Goal: Transaction & Acquisition: Obtain resource

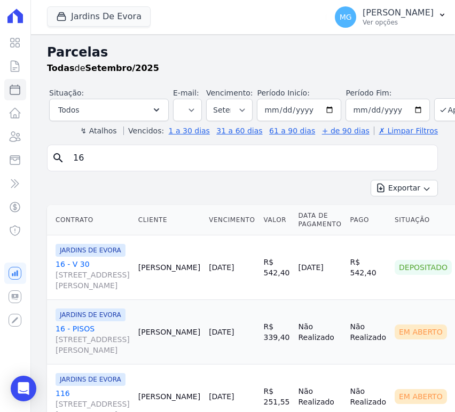
select select
click at [18, 19] on icon at bounding box center [14, 16] width 15 height 14
click at [11, 45] on icon at bounding box center [15, 42] width 13 height 13
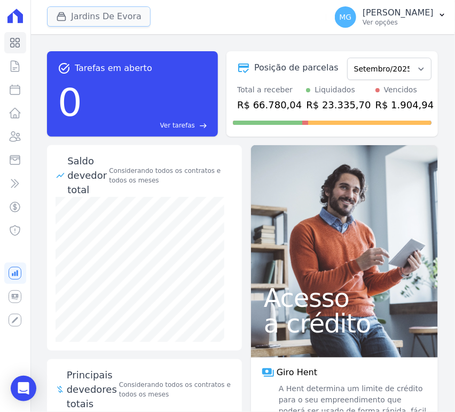
click at [70, 16] on button "Jardins De Evora" at bounding box center [99, 16] width 104 height 20
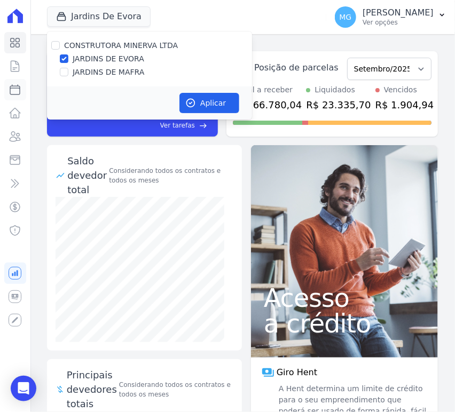
click at [18, 94] on icon at bounding box center [15, 90] width 10 height 10
select select
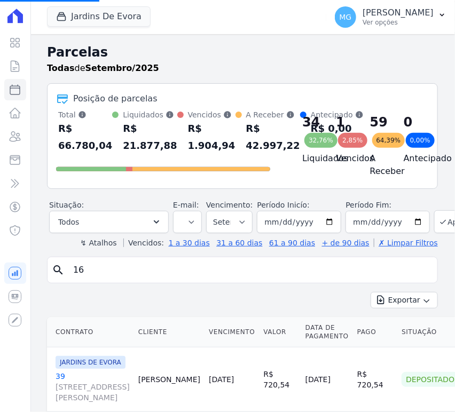
select select
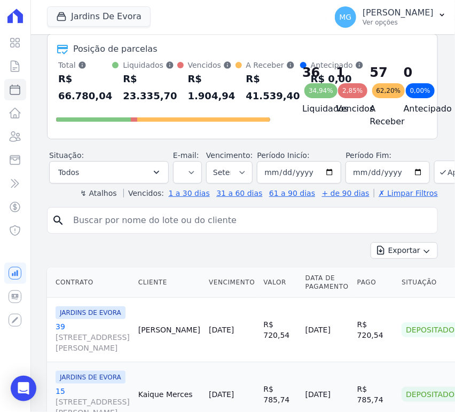
scroll to position [79, 0]
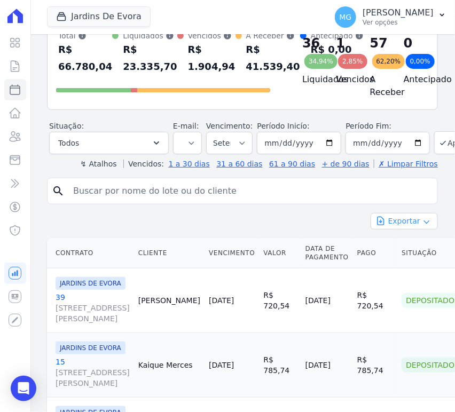
click at [400, 227] on button "Exportar" at bounding box center [403, 221] width 67 height 17
click at [401, 267] on span "Exportar CSV" at bounding box center [403, 264] width 57 height 11
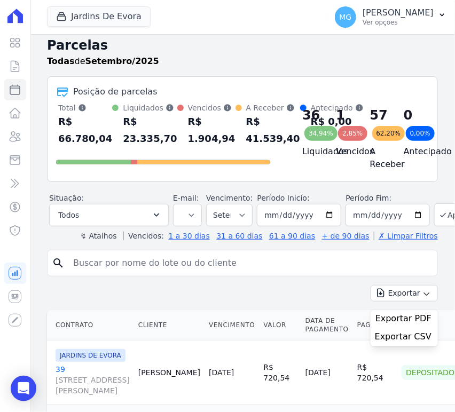
scroll to position [0, 0]
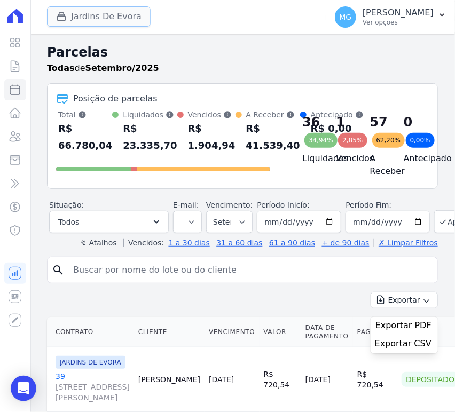
click at [87, 18] on button "Jardins De Evora" at bounding box center [99, 16] width 104 height 20
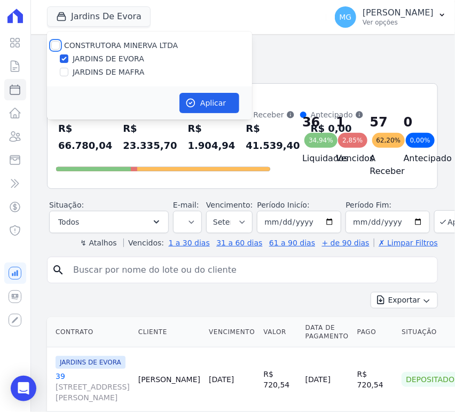
click at [53, 42] on input "CONSTRUTORA MINERVA LTDA" at bounding box center [55, 45] width 9 height 9
checkbox input "true"
click at [55, 49] on input "CONSTRUTORA MINERVA LTDA" at bounding box center [55, 45] width 9 height 9
checkbox input "false"
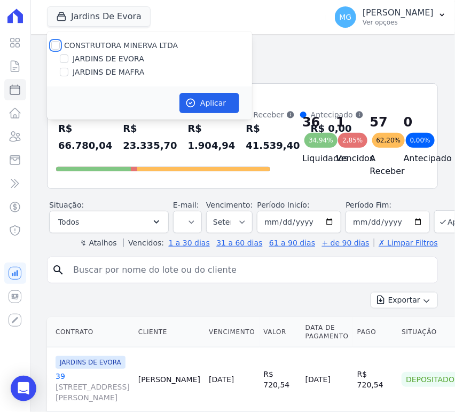
checkbox input "false"
click at [62, 75] on input "JARDINS DE MAFRA" at bounding box center [64, 72] width 9 height 9
checkbox input "true"
click at [198, 105] on button "Aplicar" at bounding box center [209, 103] width 60 height 20
select select
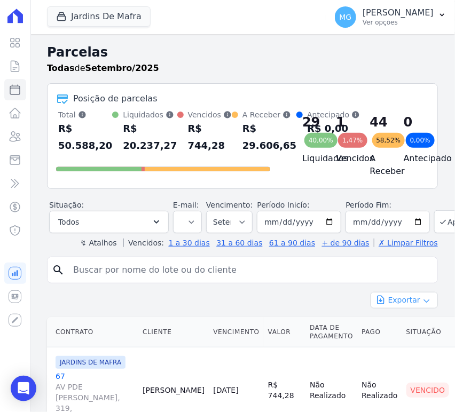
click at [411, 308] on button "Exportar" at bounding box center [403, 300] width 67 height 17
click at [409, 349] on span "Exportar CSV" at bounding box center [403, 343] width 57 height 11
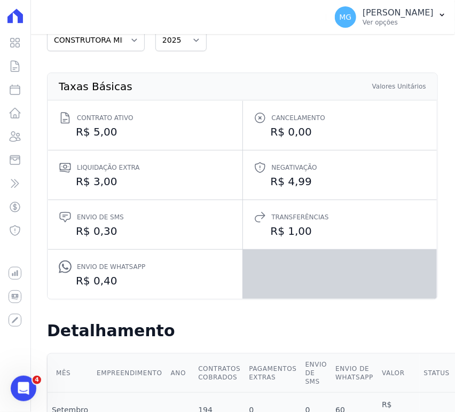
scroll to position [79, 0]
